Goal: Find specific page/section: Find specific page/section

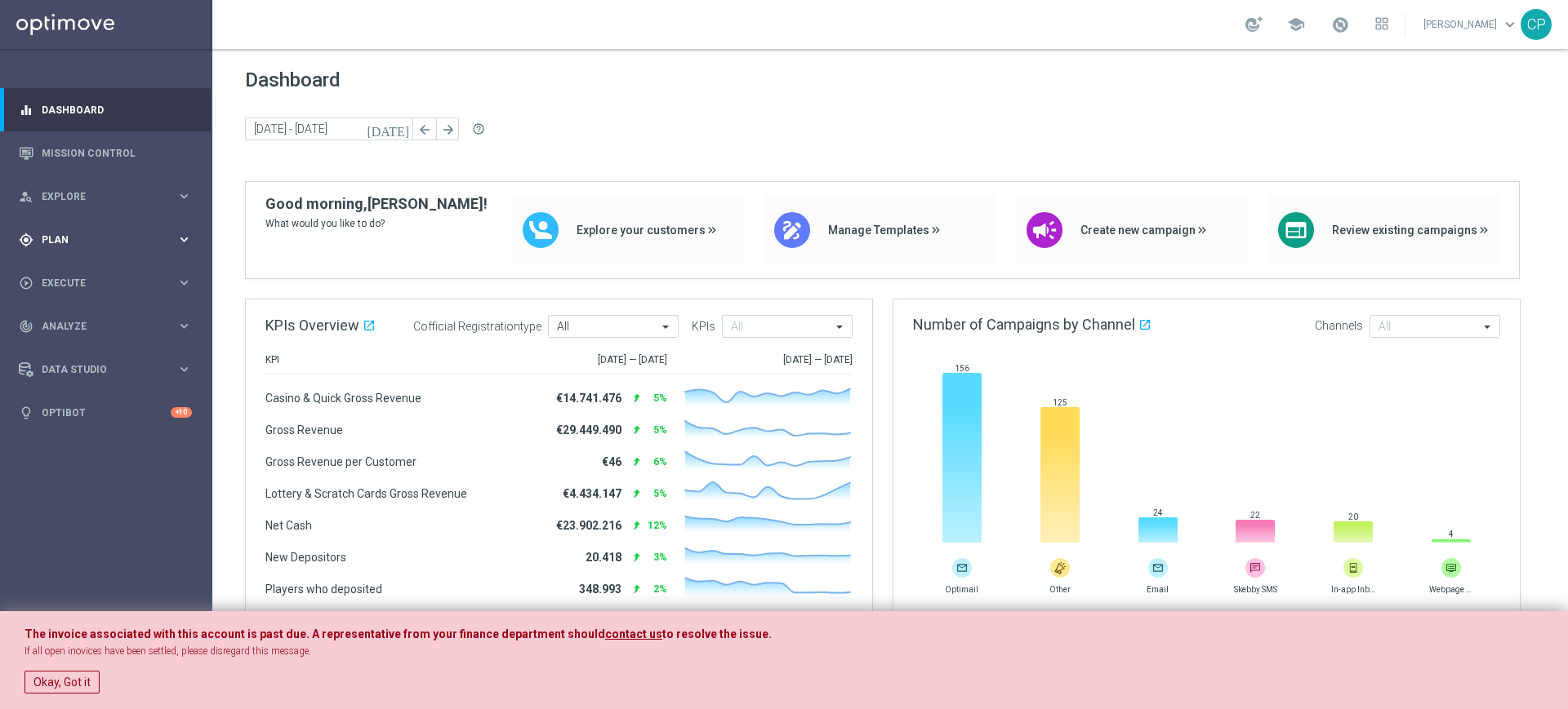
click at [147, 235] on span "Plan" at bounding box center [109, 240] width 135 height 10
click at [77, 280] on div "Target Groups" at bounding box center [126, 273] width 168 height 25
click at [58, 273] on link "Target Groups" at bounding box center [106, 273] width 127 height 13
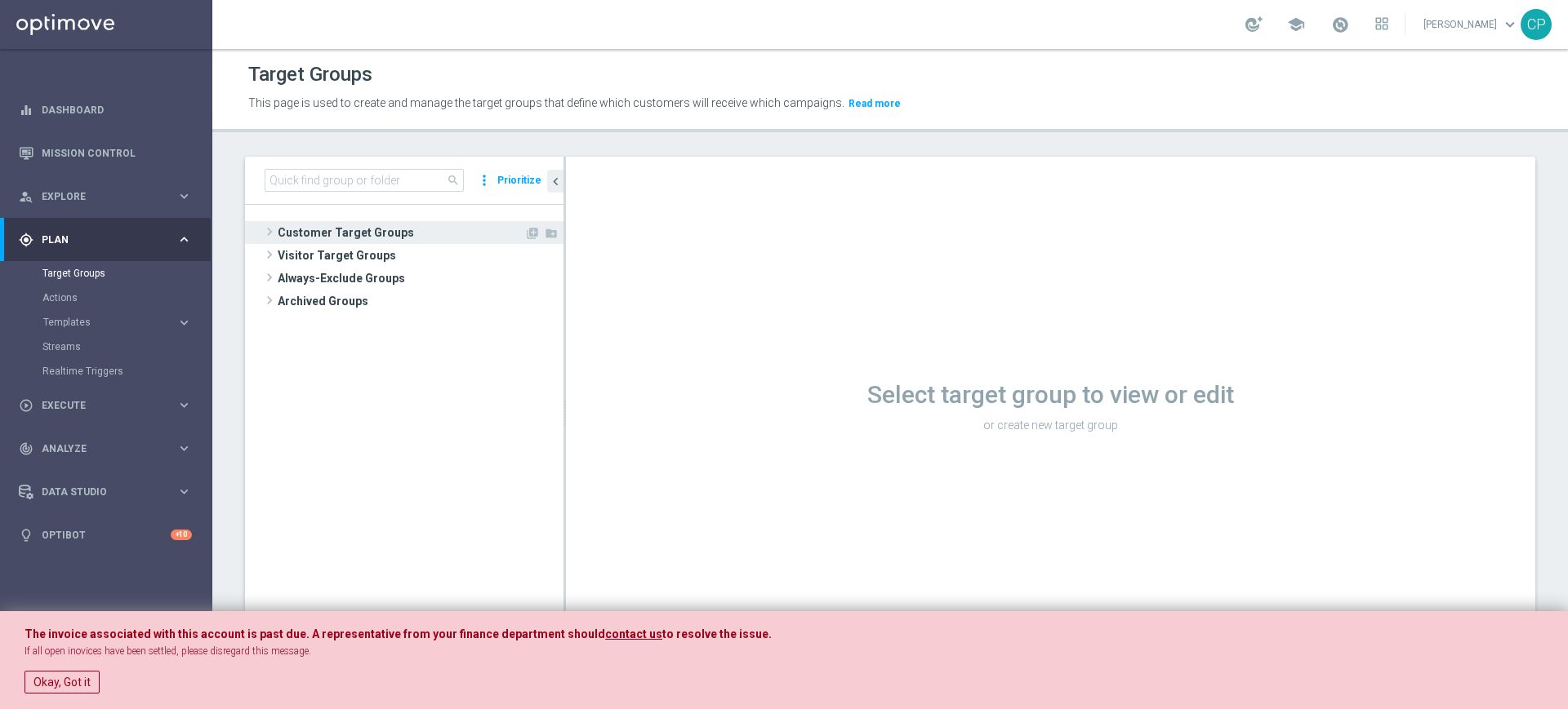
click at [321, 225] on span "Customer Target Groups" at bounding box center [401, 232] width 247 height 23
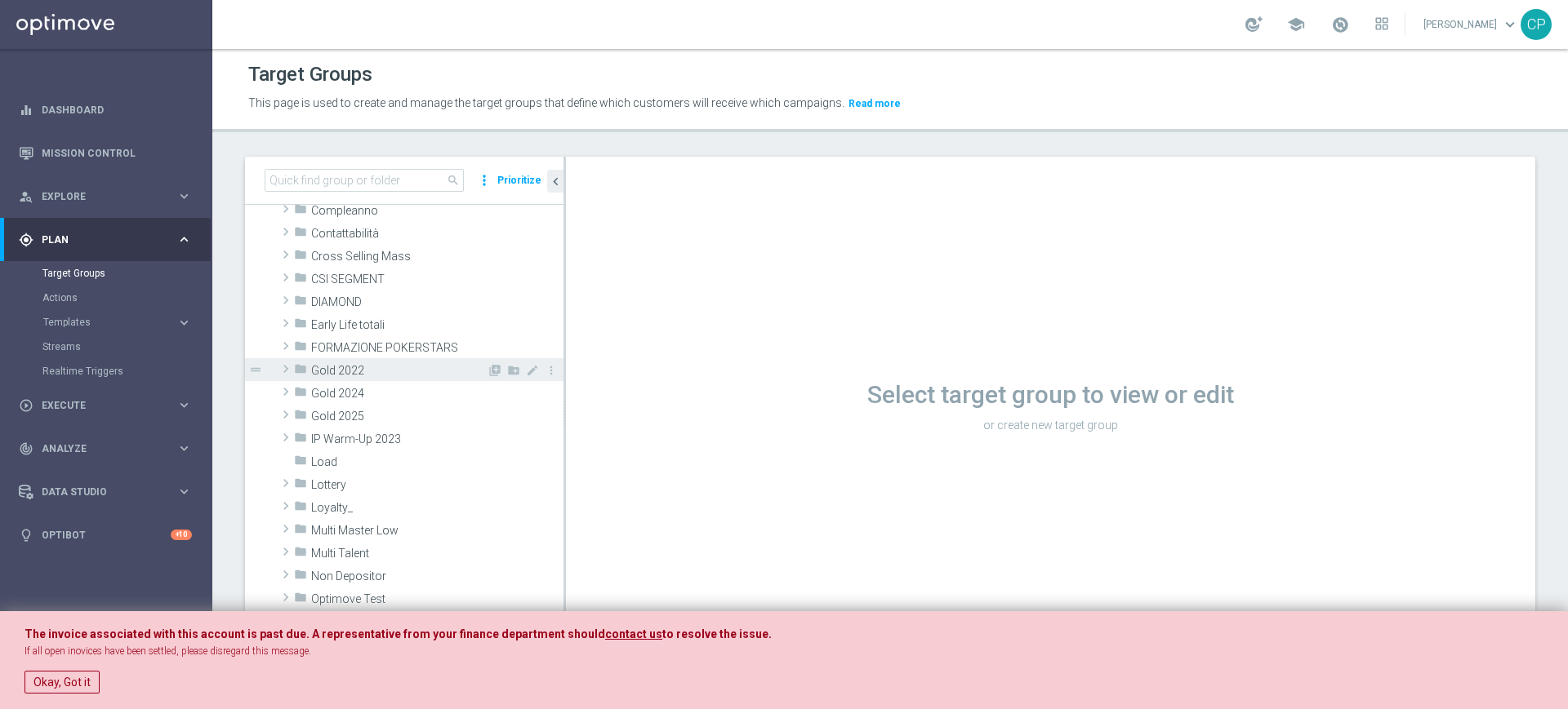
scroll to position [202, 0]
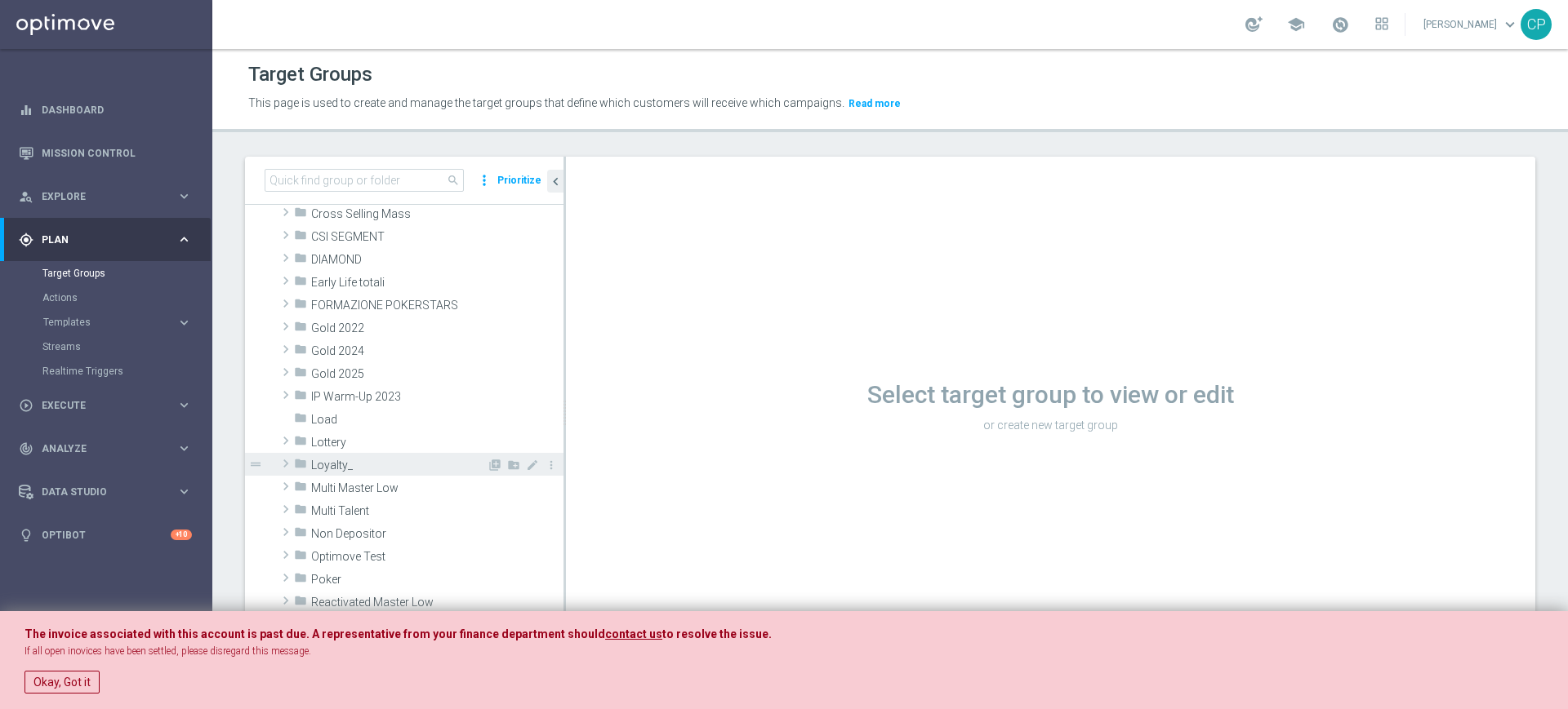
click at [348, 459] on span "Loyalty_" at bounding box center [399, 466] width 176 height 14
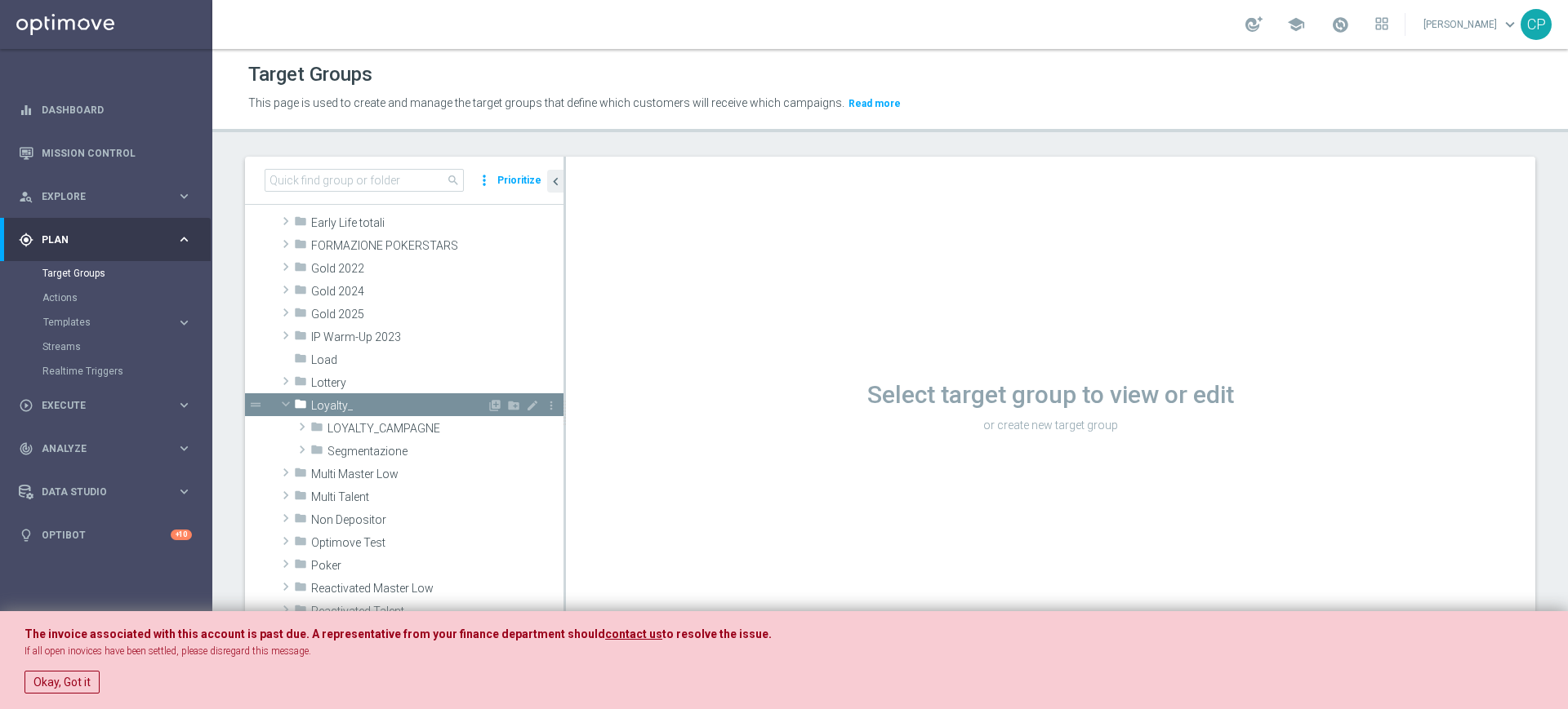
scroll to position [264, 0]
click at [331, 429] on span "LOYALTY_CAMPAGNE" at bounding box center [407, 427] width 159 height 14
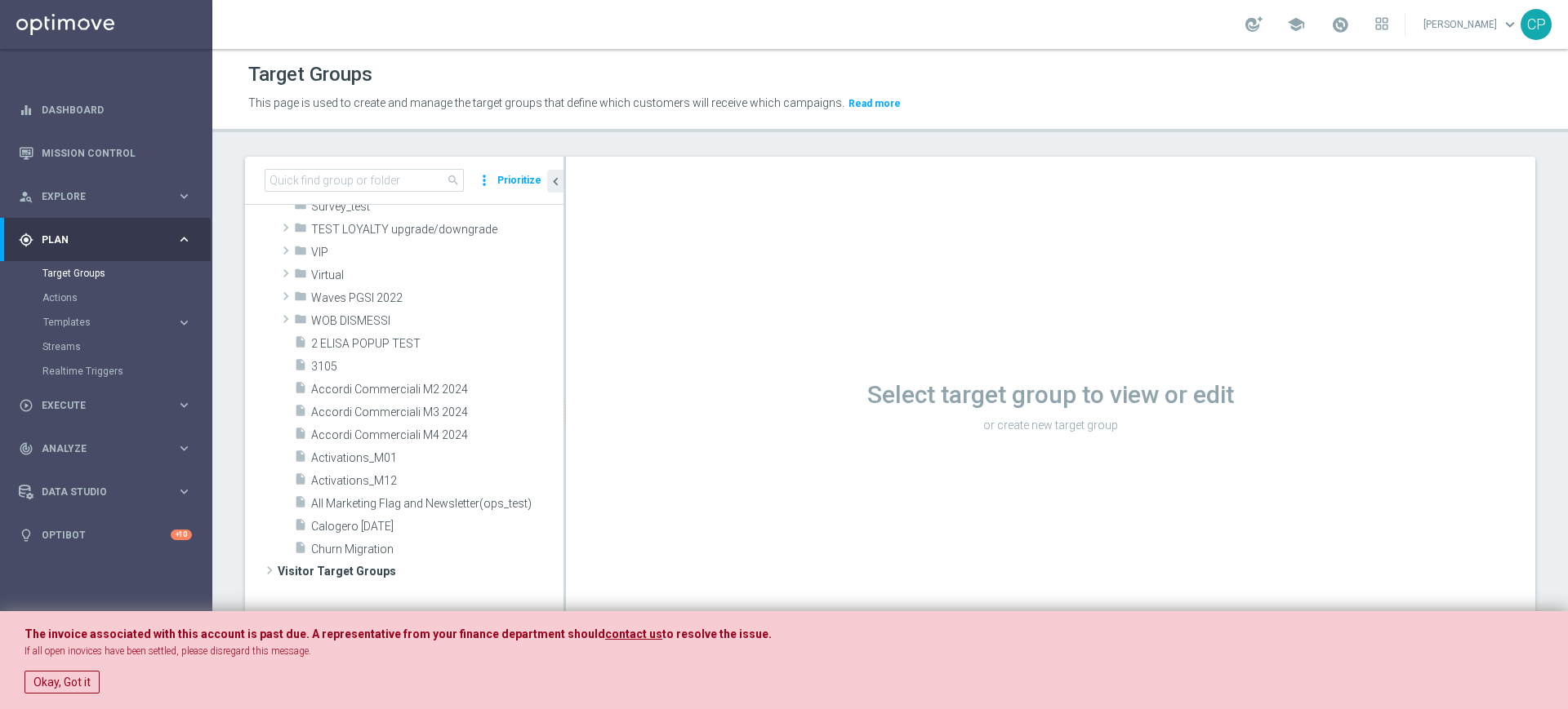
scroll to position [422, 0]
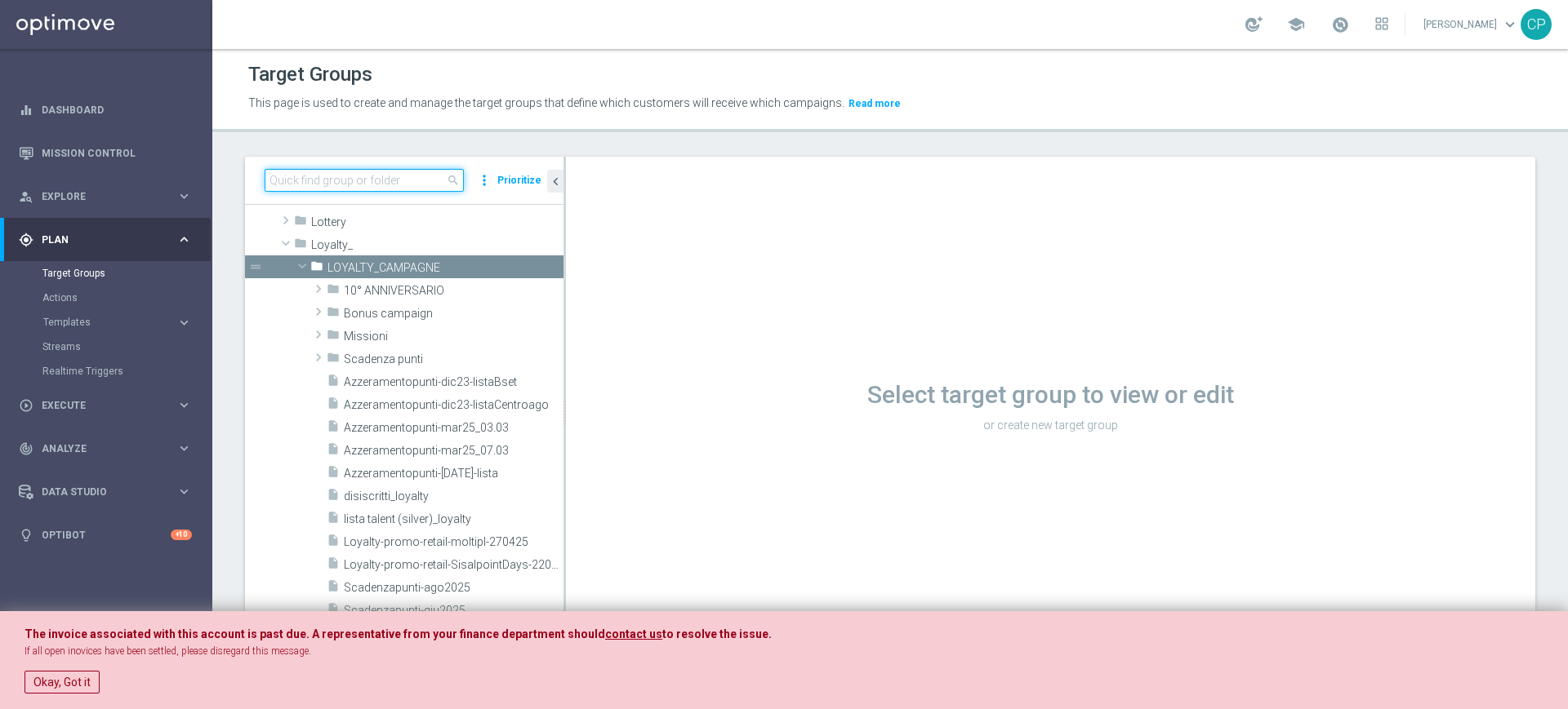
click at [380, 176] on input at bounding box center [364, 180] width 199 height 23
type input "vips"
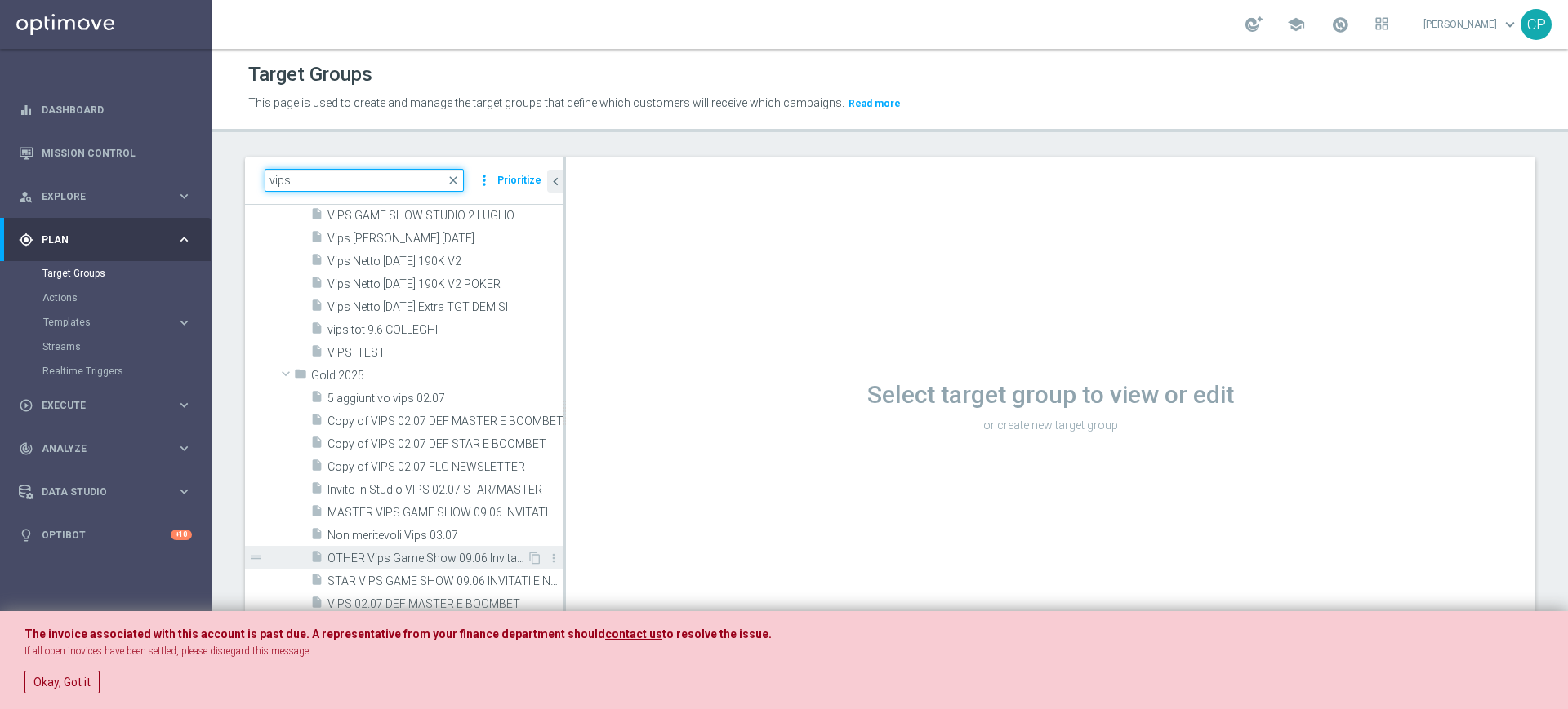
scroll to position [2090, 0]
